Goal: Task Accomplishment & Management: Complete application form

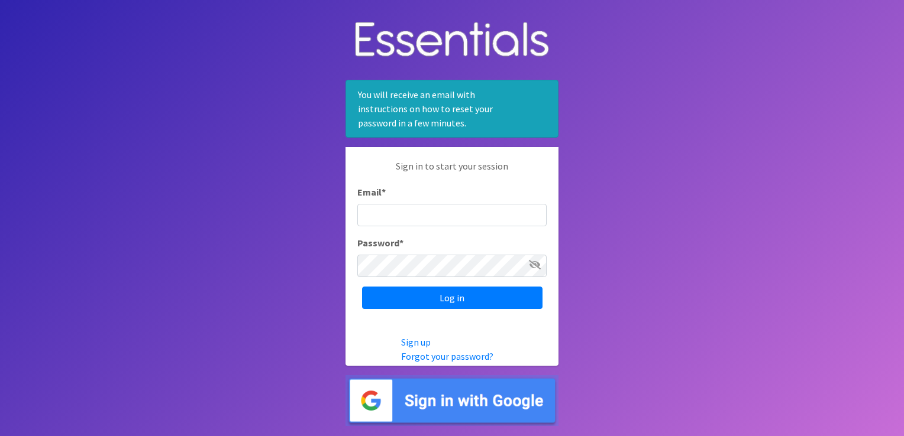
click at [434, 205] on input "Email *" at bounding box center [451, 215] width 189 height 22
type input "[EMAIL_ADDRESS][DOMAIN_NAME]"
click at [362, 287] on input "Log in" at bounding box center [452, 298] width 180 height 22
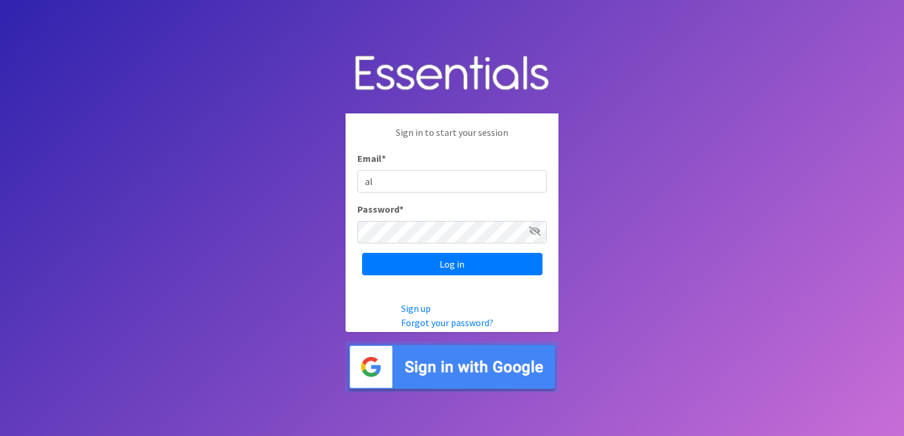
type input "[EMAIL_ADDRESS][DOMAIN_NAME]"
click at [362, 253] on input "Log in" at bounding box center [452, 264] width 180 height 22
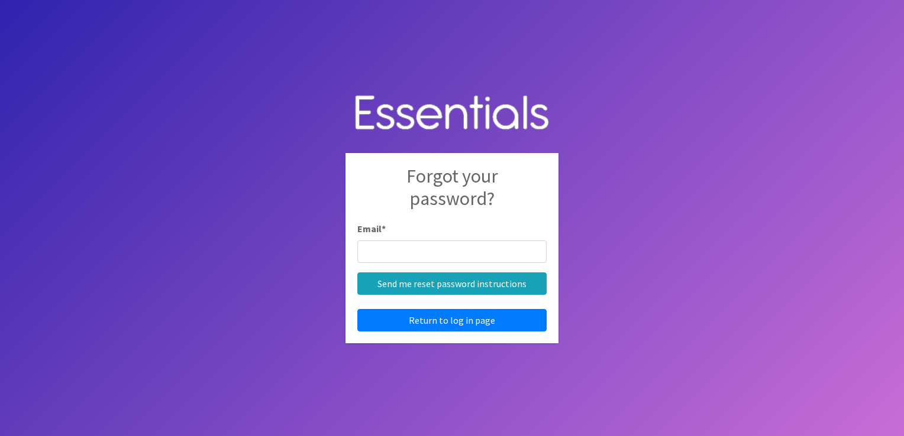
click at [397, 246] on input "Email *" at bounding box center [451, 252] width 189 height 22
type input "[EMAIL_ADDRESS][DOMAIN_NAME]"
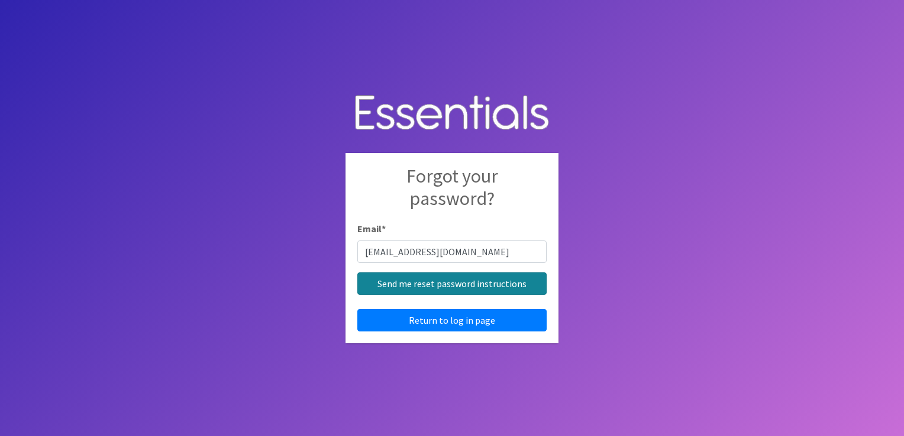
click at [422, 284] on input "Send me reset password instructions" at bounding box center [451, 284] width 189 height 22
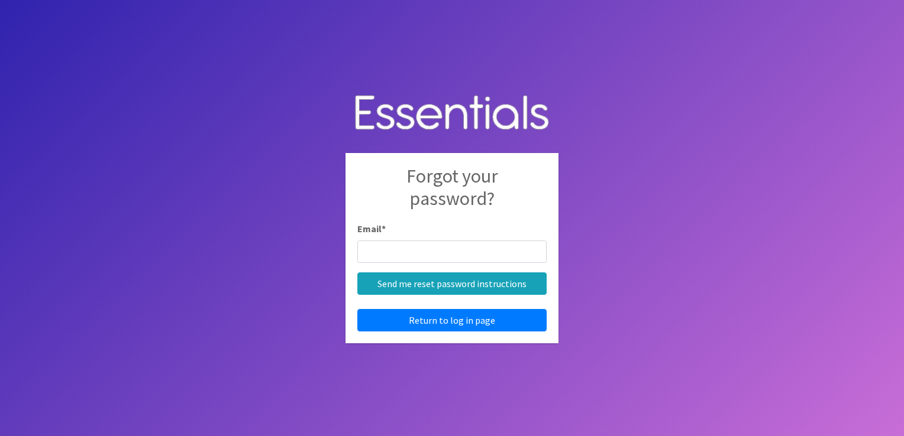
click at [420, 233] on div "Email *" at bounding box center [451, 242] width 189 height 41
click at [429, 250] on input "Email *" at bounding box center [451, 252] width 189 height 22
type input "alyssar@isabelshouse.org"
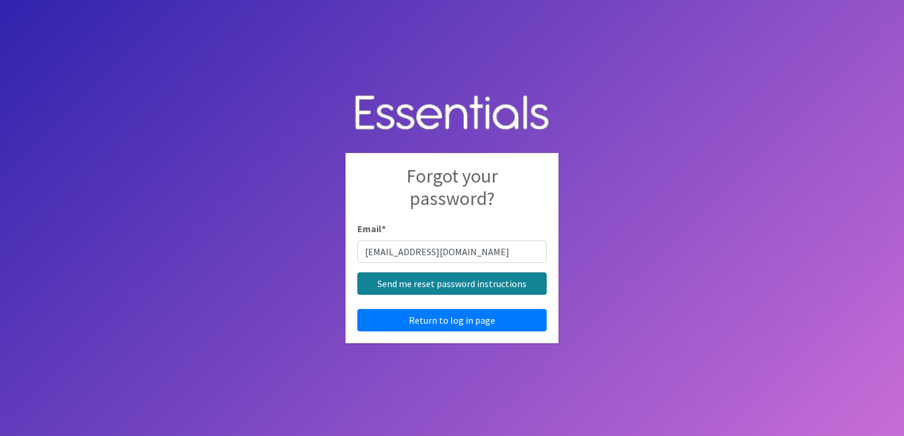
click at [419, 277] on input "Send me reset password instructions" at bounding box center [451, 284] width 189 height 22
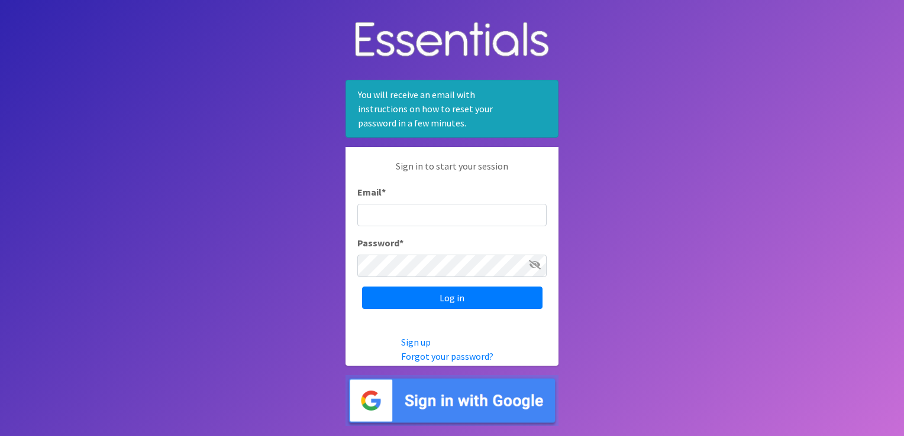
click at [401, 216] on input "Email *" at bounding box center [451, 215] width 189 height 22
type input "[EMAIL_ADDRESS][DOMAIN_NAME]"
click at [362, 287] on input "Log in" at bounding box center [452, 298] width 180 height 22
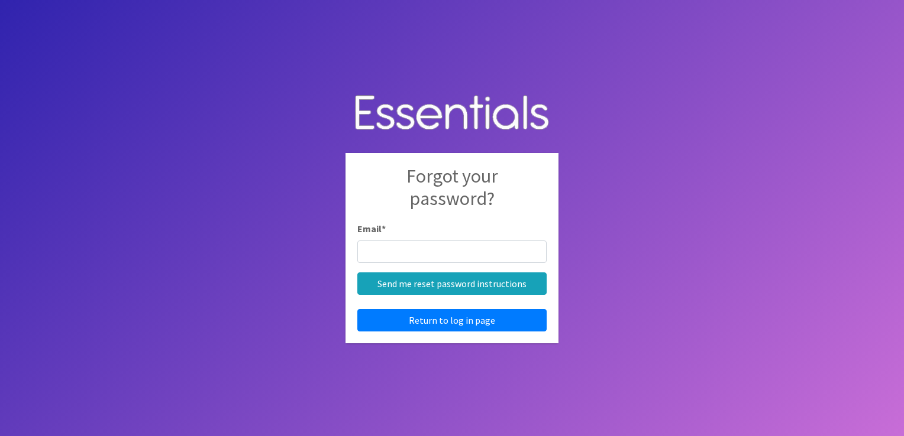
click at [428, 247] on input "Email *" at bounding box center [451, 252] width 189 height 22
type input "[EMAIL_ADDRESS][DOMAIN_NAME]"
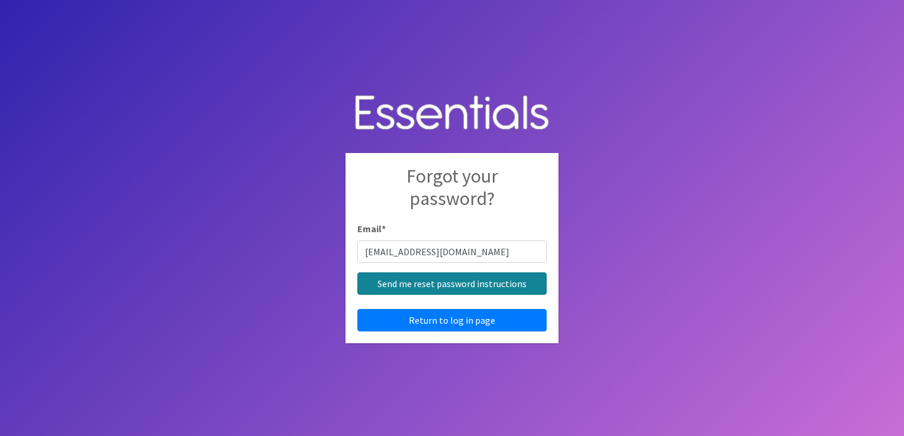
click at [455, 284] on input "Send me reset password instructions" at bounding box center [451, 284] width 189 height 22
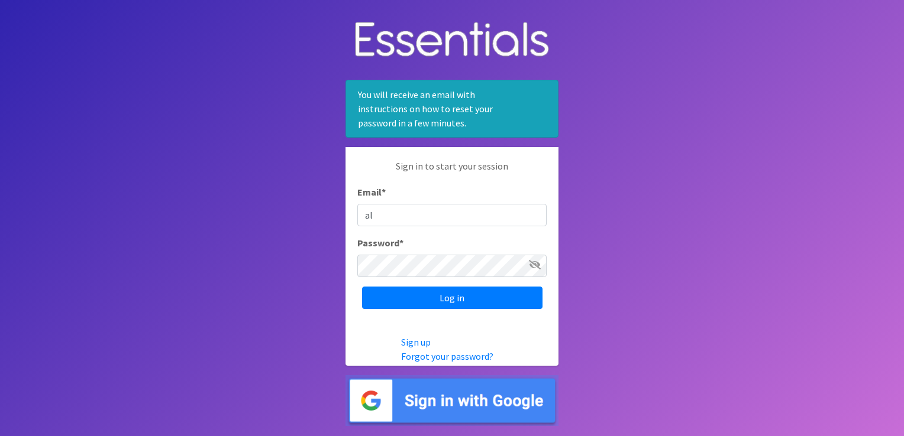
type input "alyssac@isabelshouse.org"
click at [362, 287] on input "Log in" at bounding box center [452, 298] width 180 height 22
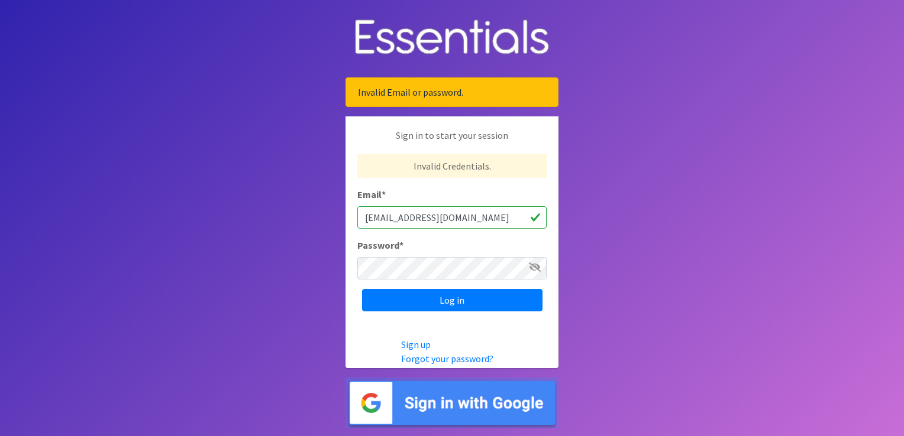
click at [391, 221] on input "[EMAIL_ADDRESS][DOMAIN_NAME]" at bounding box center [451, 217] width 189 height 22
type input "alyssar@isabelshouse.org"
click at [362, 289] on input "Log in" at bounding box center [452, 300] width 180 height 22
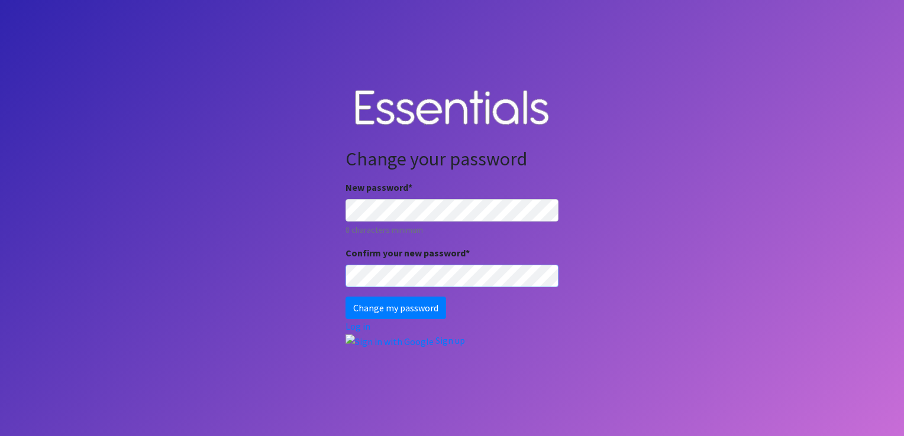
click at [345, 297] on input "Change my password" at bounding box center [395, 308] width 101 height 22
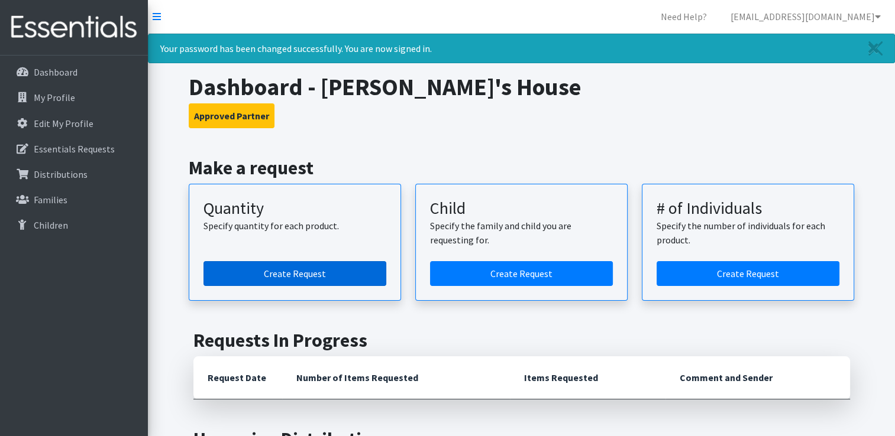
click at [309, 266] on link "Create Request" at bounding box center [294, 273] width 183 height 25
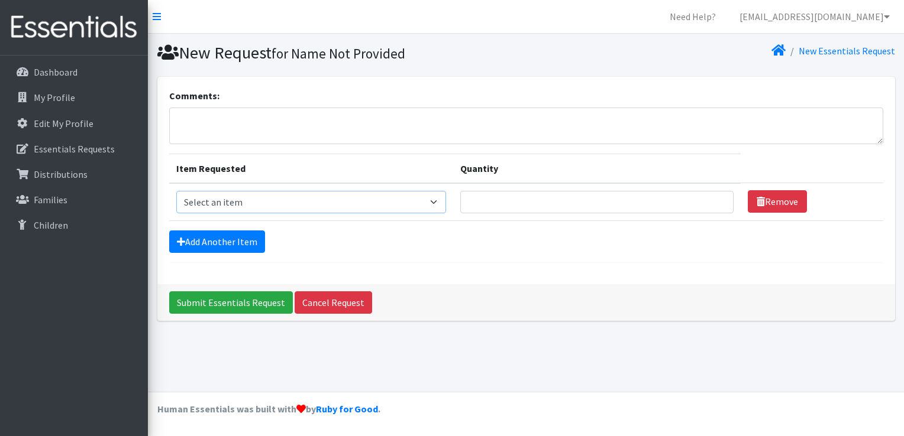
click at [300, 200] on select "Select an item Child (Newborn) Child (Size 1) Child (Size 2) Child (Size 3) Chi…" at bounding box center [311, 202] width 270 height 22
click at [312, 195] on select "Select an item Child (Newborn) Child (Size 1) Child (Size 2) Child (Size 3) Chi…" at bounding box center [311, 202] width 270 height 22
click at [49, 151] on p "Essentials Requests" at bounding box center [74, 149] width 81 height 12
click at [277, 205] on select "Select an item Child (Newborn) Child (Size 1) Child (Size 2) Child (Size 3) Chi…" at bounding box center [311, 202] width 270 height 22
select select "3067"
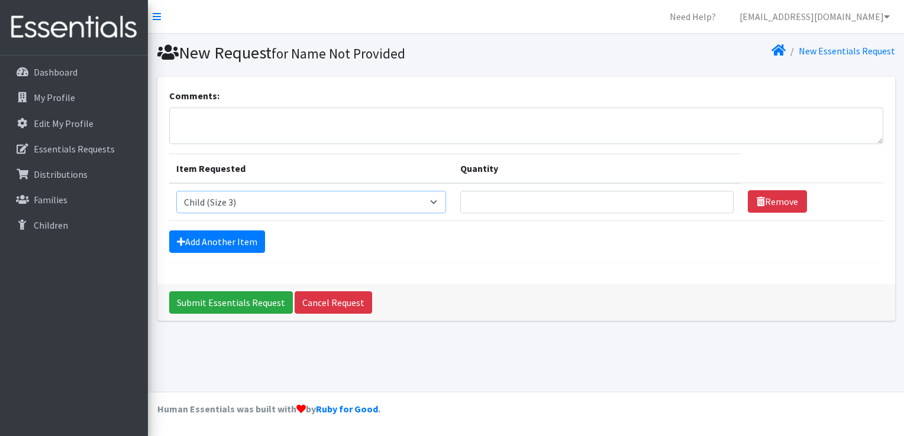
click at [176, 191] on select "Select an item Child (Newborn) Child (Size 1) Child (Size 2) Child (Size 3) Chi…" at bounding box center [311, 202] width 270 height 22
click at [460, 203] on input "Quantity" at bounding box center [596, 202] width 273 height 22
type input "175"
click at [211, 241] on link "Add Another Item" at bounding box center [217, 242] width 96 height 22
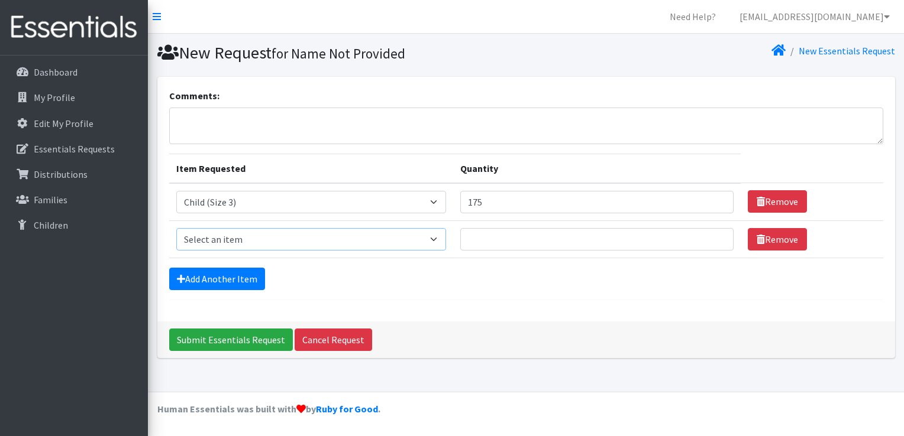
click at [277, 236] on select "Select an item Child (Newborn) Child (Size 1) Child (Size 2) Child (Size 3) Chi…" at bounding box center [311, 239] width 270 height 22
select select "3070"
click at [176, 228] on select "Select an item Child (Newborn) Child (Size 1) Child (Size 2) Child (Size 3) Chi…" at bounding box center [311, 239] width 270 height 22
click at [461, 235] on input "Quantity" at bounding box center [596, 239] width 273 height 22
type input "175"
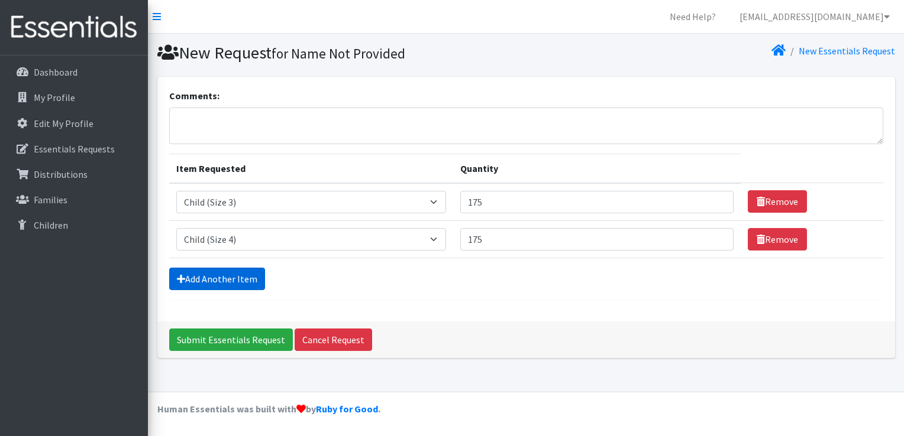
click at [175, 274] on link "Add Another Item" at bounding box center [217, 279] width 96 height 22
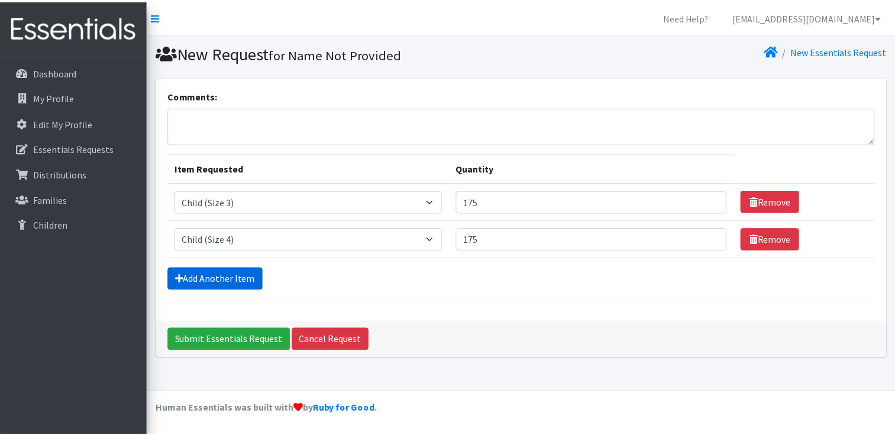
scroll to position [11, 0]
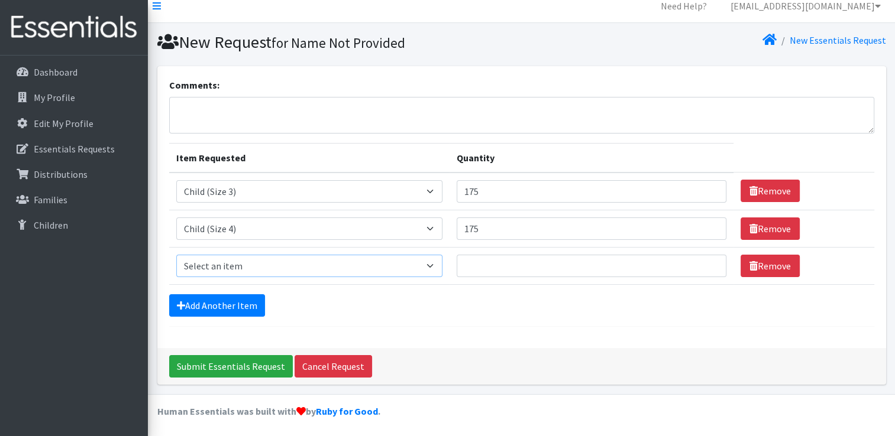
click at [269, 264] on select "Select an item Child (Newborn) Child (Size 1) Child (Size 2) Child (Size 3) Chi…" at bounding box center [309, 266] width 267 height 22
click at [341, 264] on select "Select an item Child (Newborn) Child (Size 1) Child (Size 2) Child (Size 3) Chi…" at bounding box center [309, 266] width 267 height 22
select select "14435"
click at [176, 255] on select "Select an item Child (Newborn) Child (Size 1) Child (Size 2) Child (Size 3) Chi…" at bounding box center [309, 266] width 267 height 22
click at [457, 263] on input "Quantity" at bounding box center [592, 266] width 270 height 22
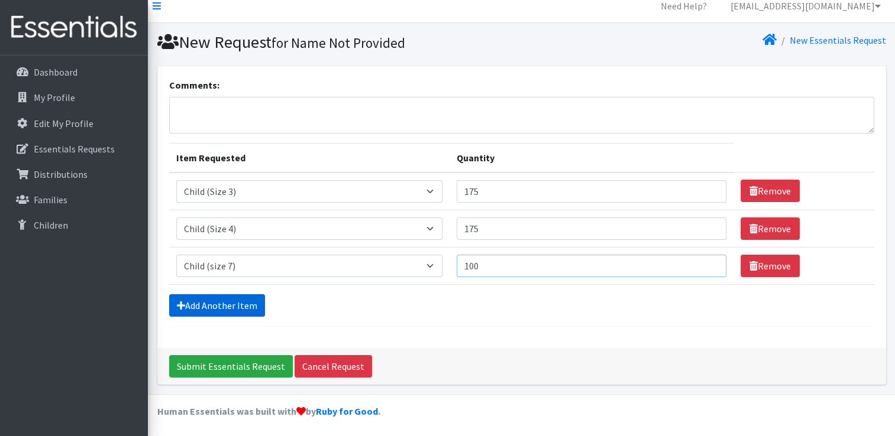
type input "100"
click at [187, 302] on link "Add Another Item" at bounding box center [217, 305] width 96 height 22
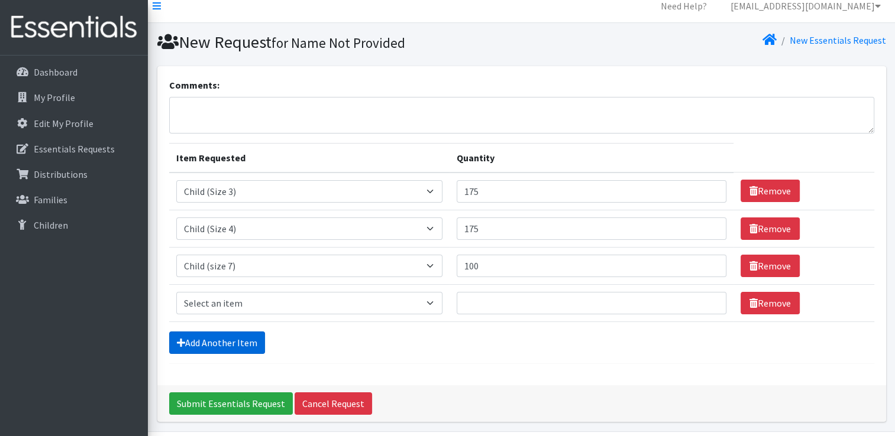
scroll to position [48, 0]
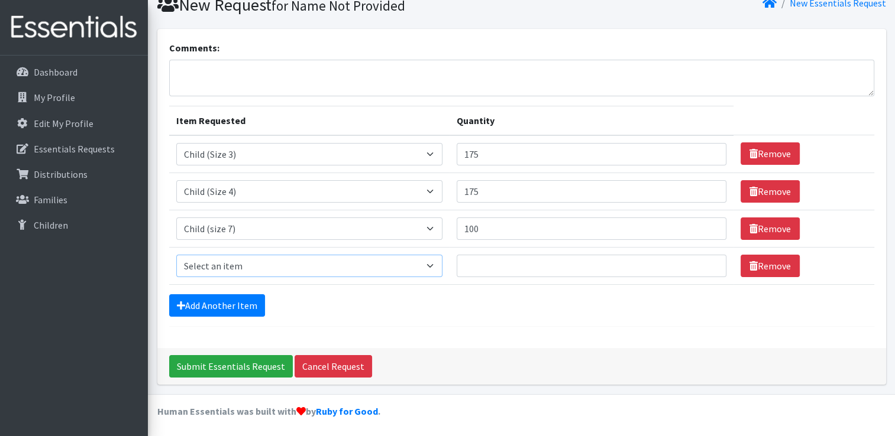
click at [255, 264] on select "Select an item Child (Newborn) Child (Size 1) Child (Size 2) Child (Size 3) Chi…" at bounding box center [309, 266] width 267 height 22
select select "3061"
click at [176, 255] on select "Select an item Child (Newborn) Child (Size 1) Child (Size 2) Child (Size 3) Chi…" at bounding box center [309, 266] width 267 height 22
click at [457, 261] on input "Quantity" at bounding box center [592, 266] width 270 height 22
type input "90"
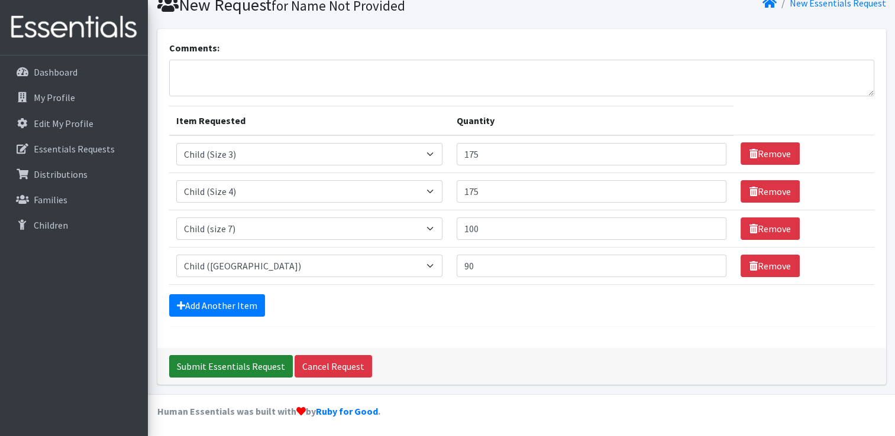
click at [229, 368] on input "Submit Essentials Request" at bounding box center [231, 366] width 124 height 22
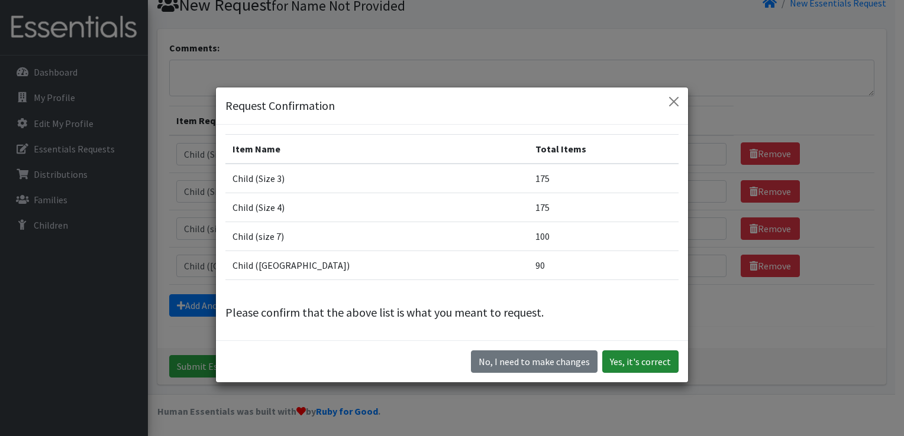
click at [633, 360] on button "Yes, it's correct" at bounding box center [640, 362] width 76 height 22
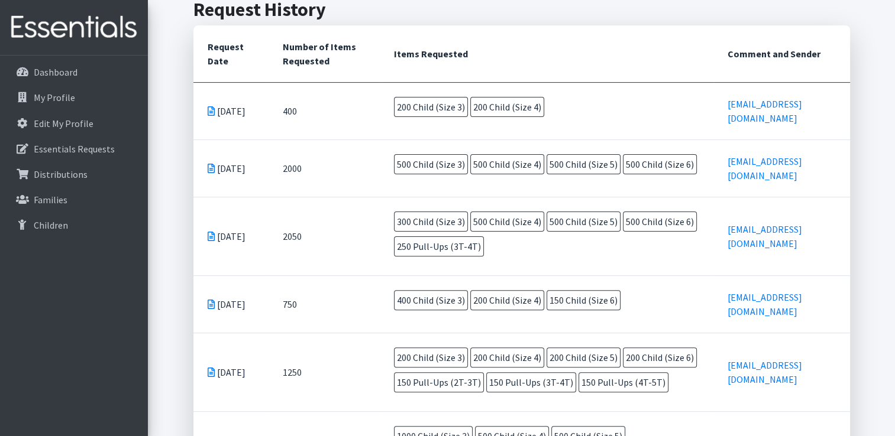
scroll to position [310, 0]
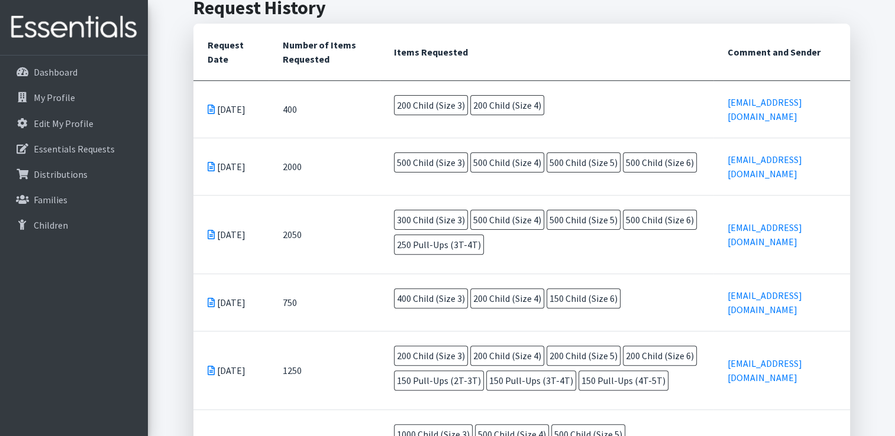
drag, startPoint x: 208, startPoint y: 102, endPoint x: 371, endPoint y: 75, distance: 164.9
click at [371, 75] on th "Number of Items Requested" at bounding box center [323, 52] width 111 height 57
